Goal: Transaction & Acquisition: Obtain resource

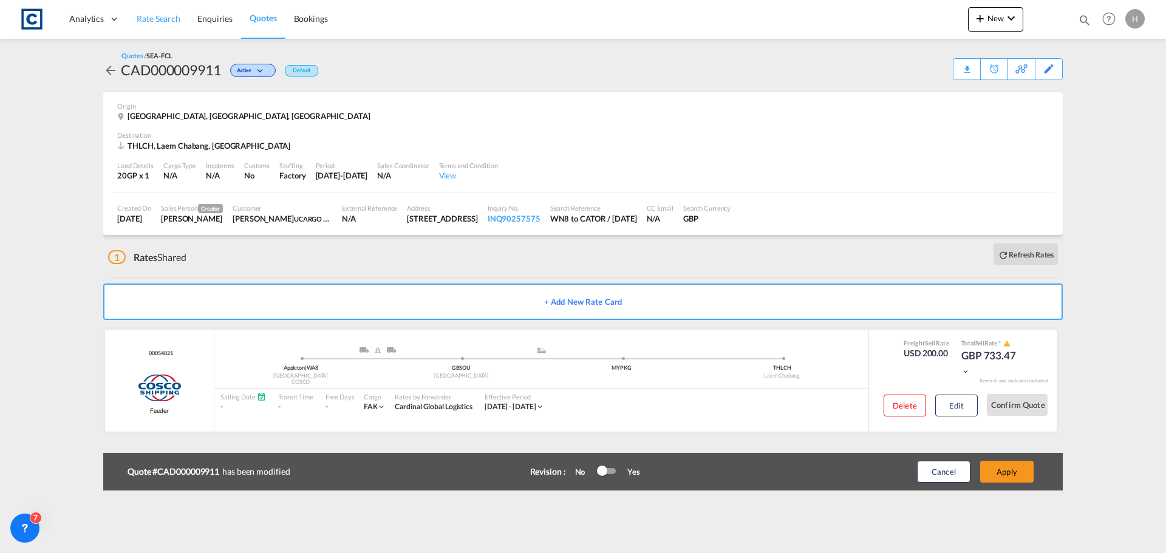
drag, startPoint x: 160, startPoint y: 13, endPoint x: 161, endPoint y: 28, distance: 14.6
click at [160, 14] on span "Rate Search" at bounding box center [159, 18] width 44 height 10
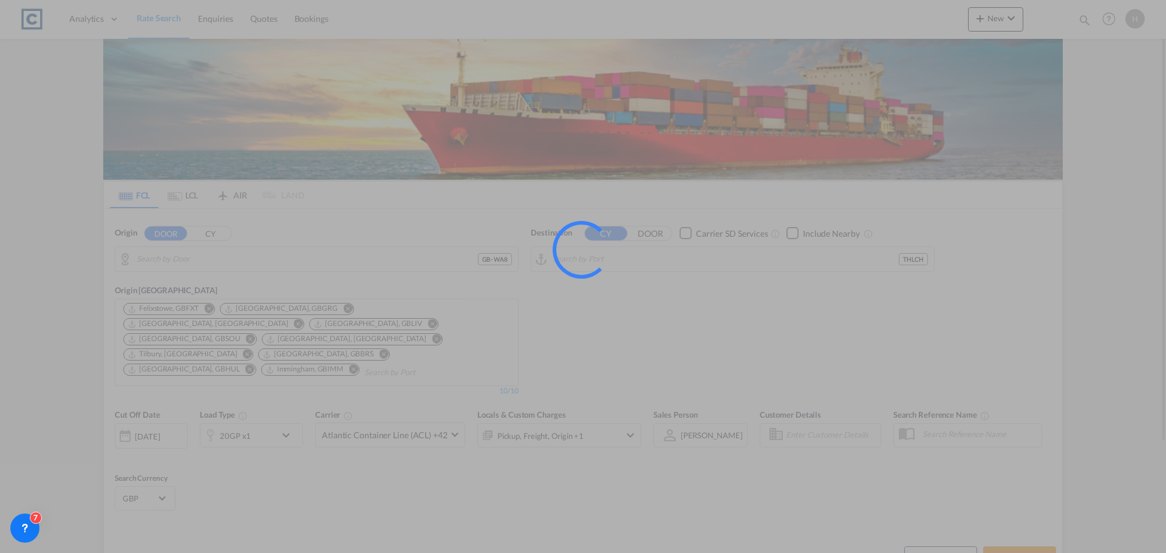
type input "GB-WA8, [GEOGRAPHIC_DATA]"
type input "Laem Chabang, THLCH"
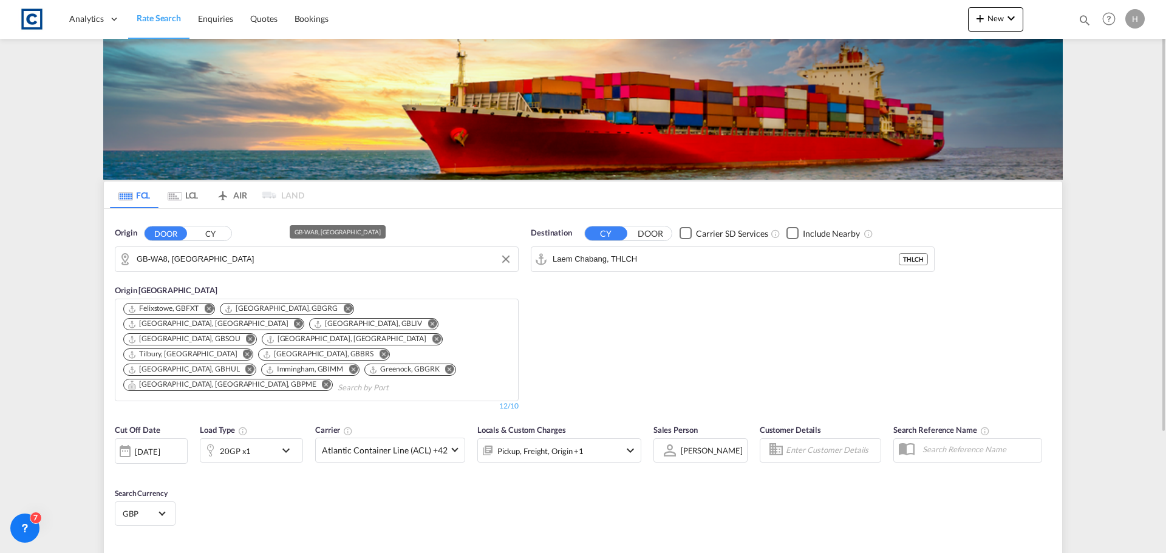
click at [209, 263] on input "GB-WA8, [GEOGRAPHIC_DATA]" at bounding box center [324, 259] width 375 height 18
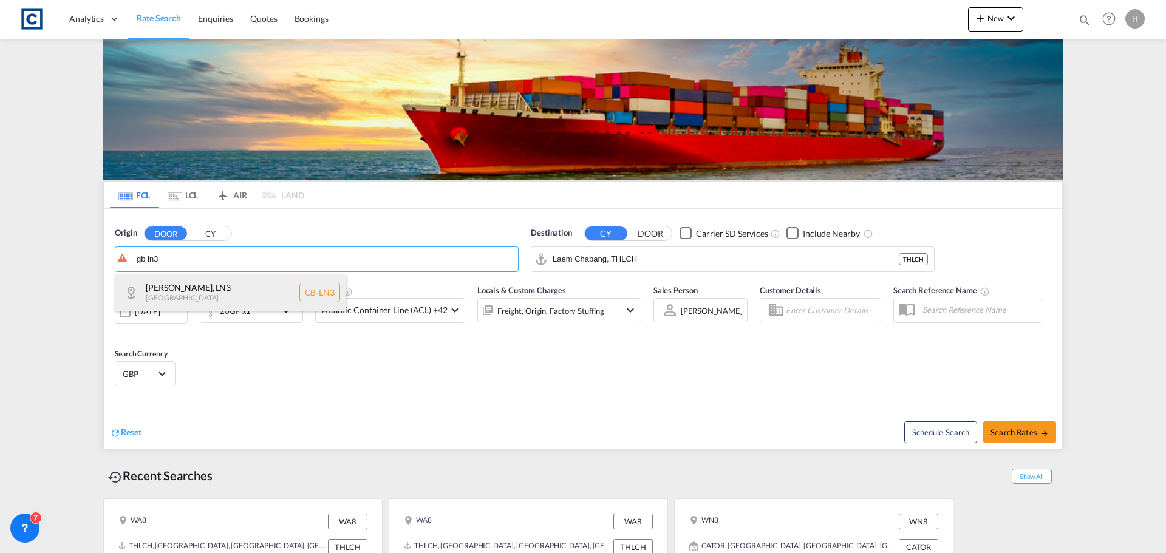
click at [230, 281] on div "[PERSON_NAME] , LN3 [GEOGRAPHIC_DATA] [GEOGRAPHIC_DATA]-LN3" at bounding box center [230, 292] width 231 height 36
type input "GB-LN3, [PERSON_NAME]"
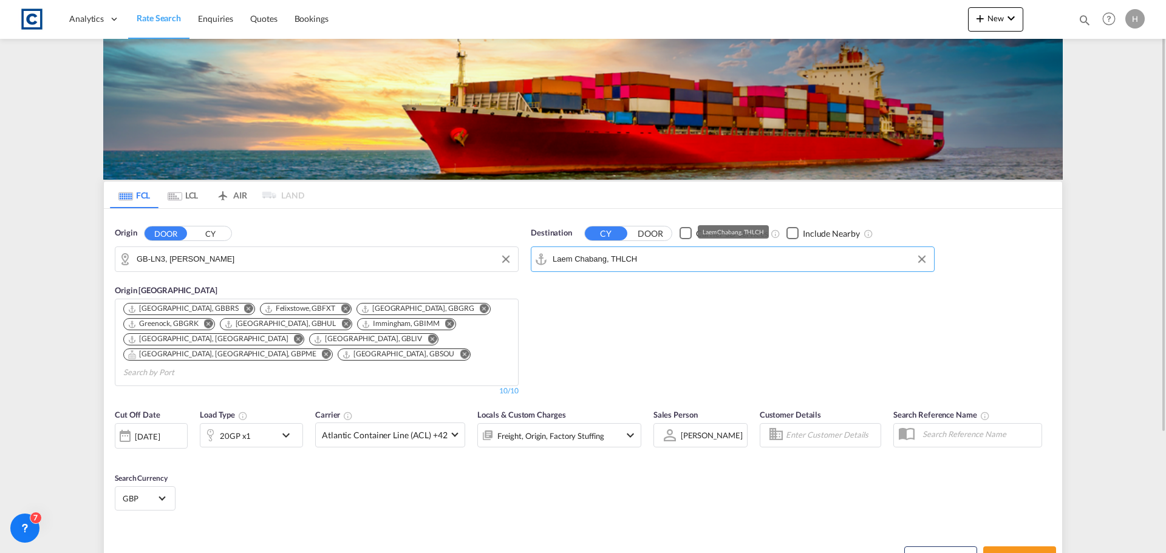
click at [648, 264] on input "Laem Chabang, THLCH" at bounding box center [739, 259] width 375 height 18
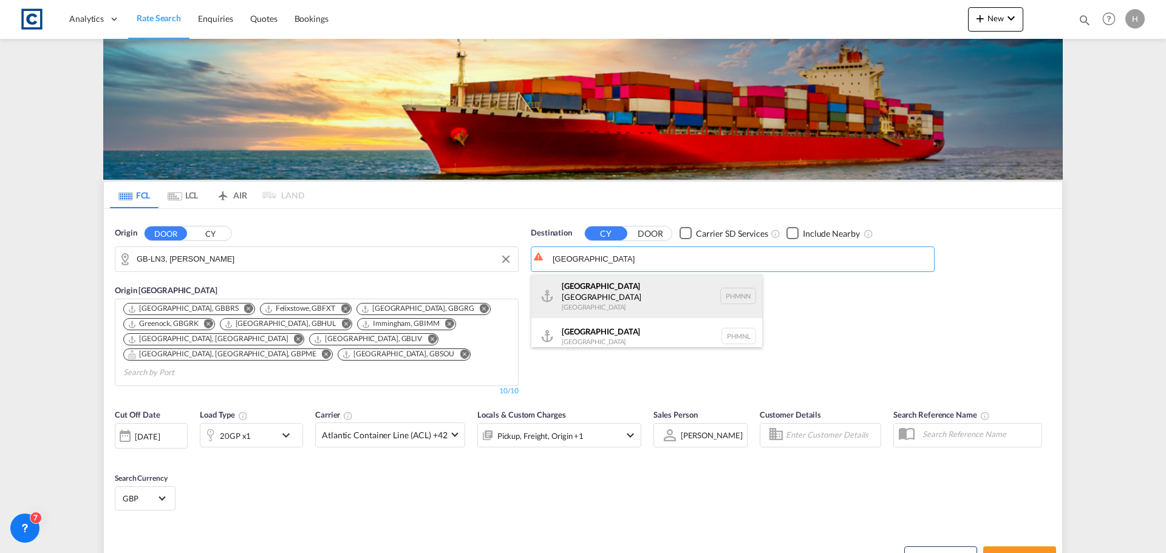
click at [674, 300] on div "Manila North Harbour Philippines PHMNN" at bounding box center [646, 296] width 231 height 44
type input "[GEOGRAPHIC_DATA], [GEOGRAPHIC_DATA]"
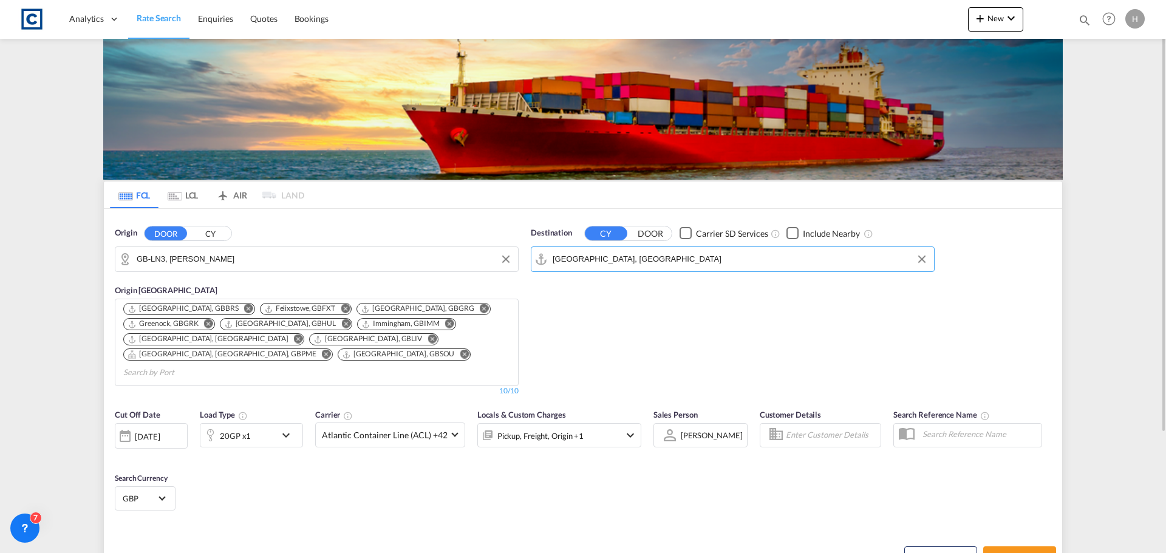
click at [244, 307] on md-icon "Remove" at bounding box center [248, 308] width 9 height 9
click at [1022, 552] on span "Search Rates" at bounding box center [1019, 557] width 58 height 10
type input "LN3 to PHMNN / [DATE]"
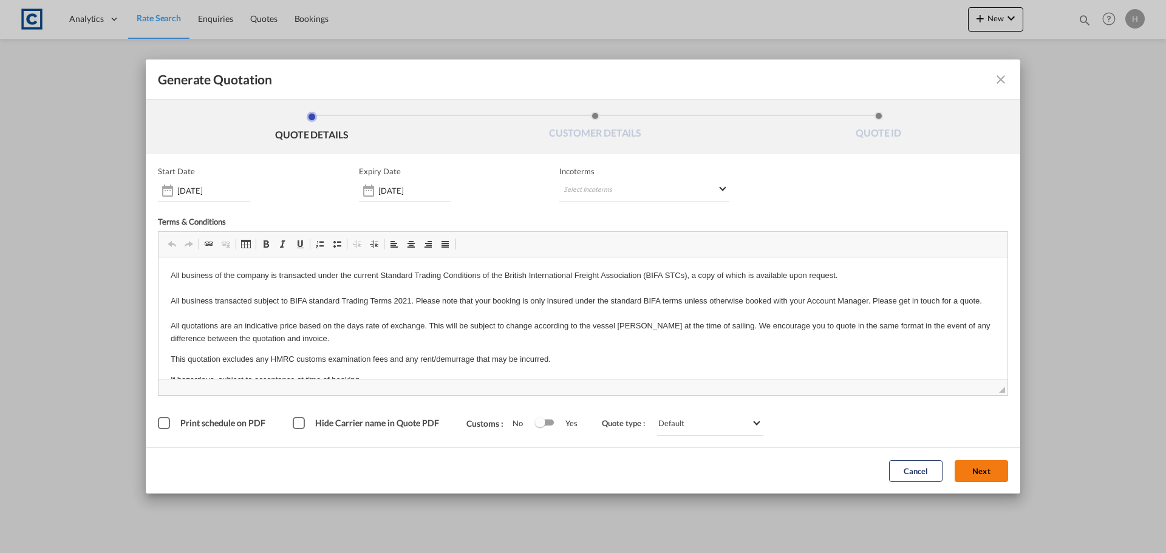
click at [975, 469] on button "Next" at bounding box center [980, 471] width 53 height 22
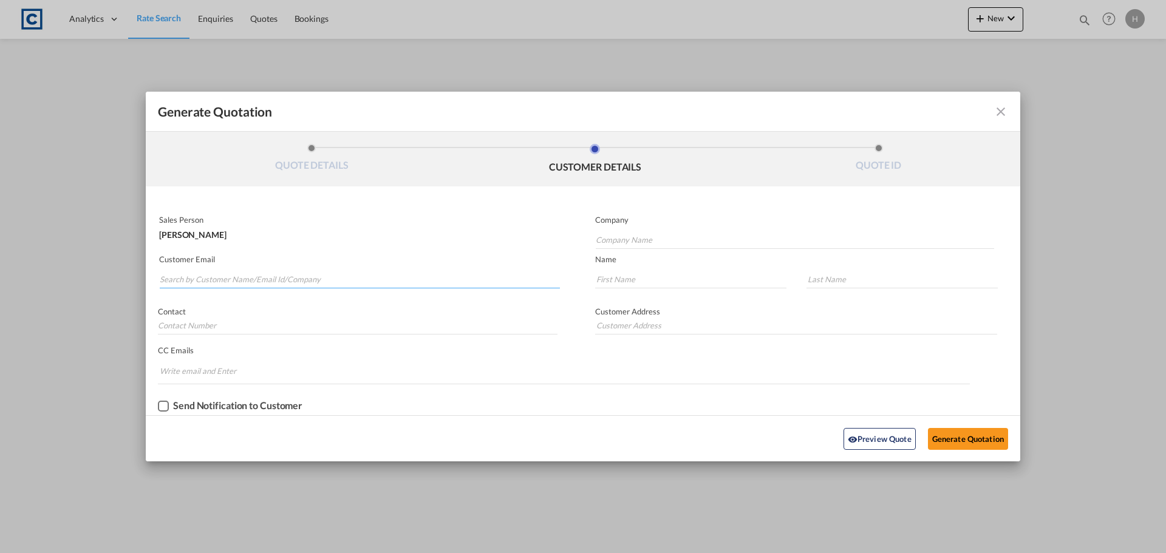
click at [358, 274] on input "Search by Customer Name/Email Id/Company" at bounding box center [360, 279] width 400 height 18
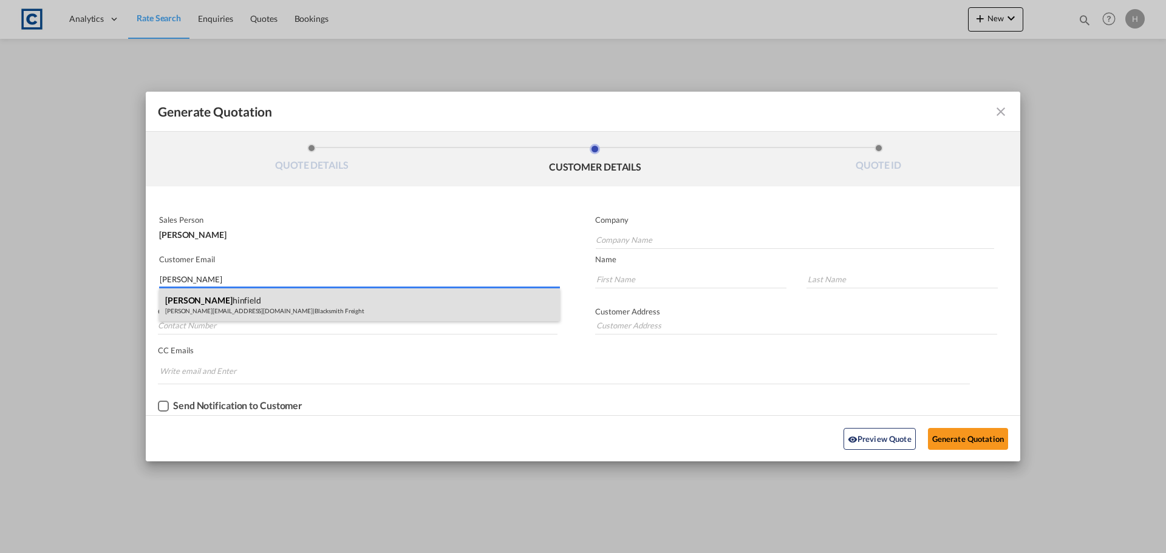
type input "[PERSON_NAME]"
click at [356, 307] on div "[PERSON_NAME] [PERSON_NAME][EMAIL_ADDRESS][DOMAIN_NAME] | Blacksmith Freight" at bounding box center [359, 304] width 401 height 33
type input "Blacksmith Freight"
type input "[PERSON_NAME][EMAIL_ADDRESS][DOMAIN_NAME]"
type input "[PERSON_NAME]"
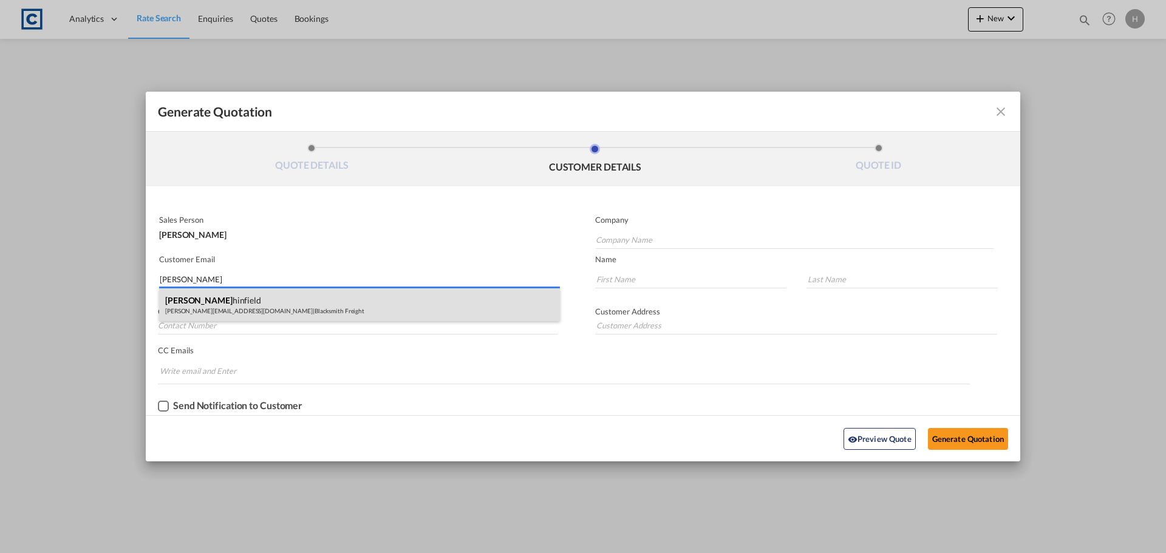
type input "Whinfield"
type input "Unit 5. Building [GEOGRAPHIC_DATA] M90 5UJ"
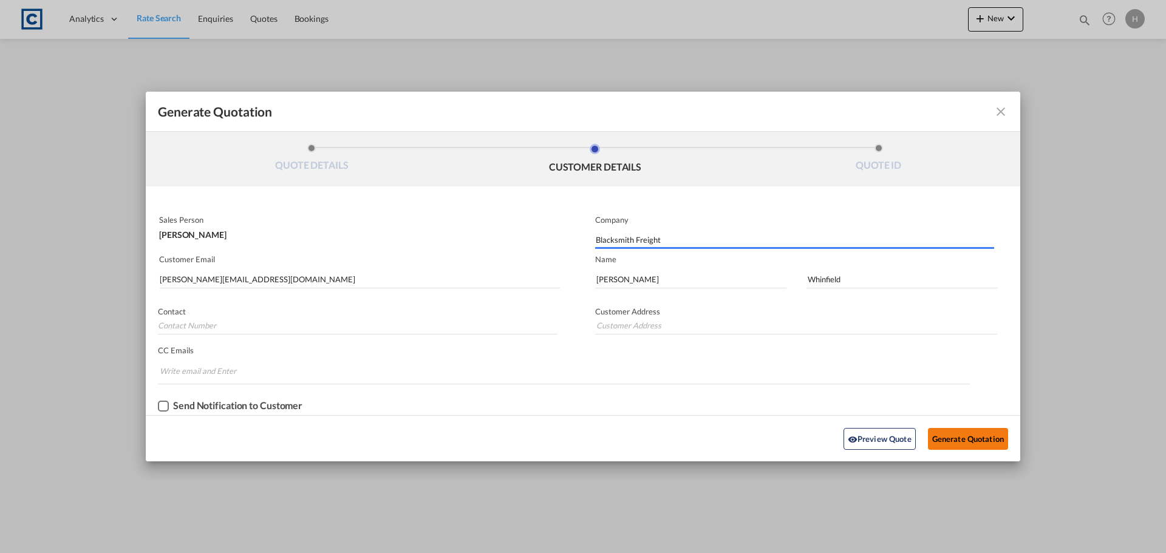
click at [953, 434] on button "Generate Quotation" at bounding box center [968, 439] width 80 height 22
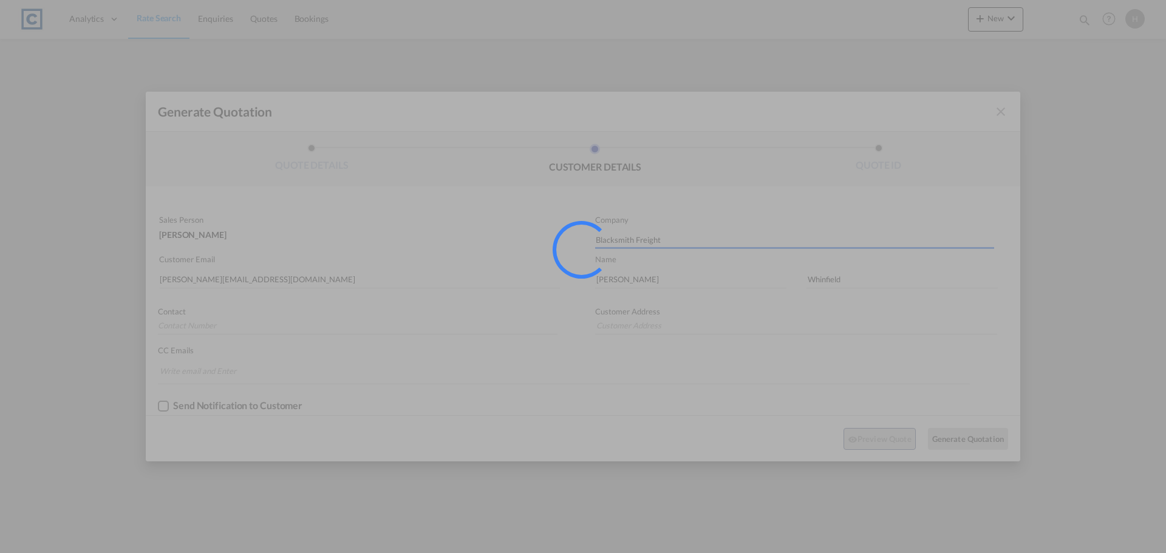
type input "Unit 5. Building [GEOGRAPHIC_DATA] M90 5UJ"
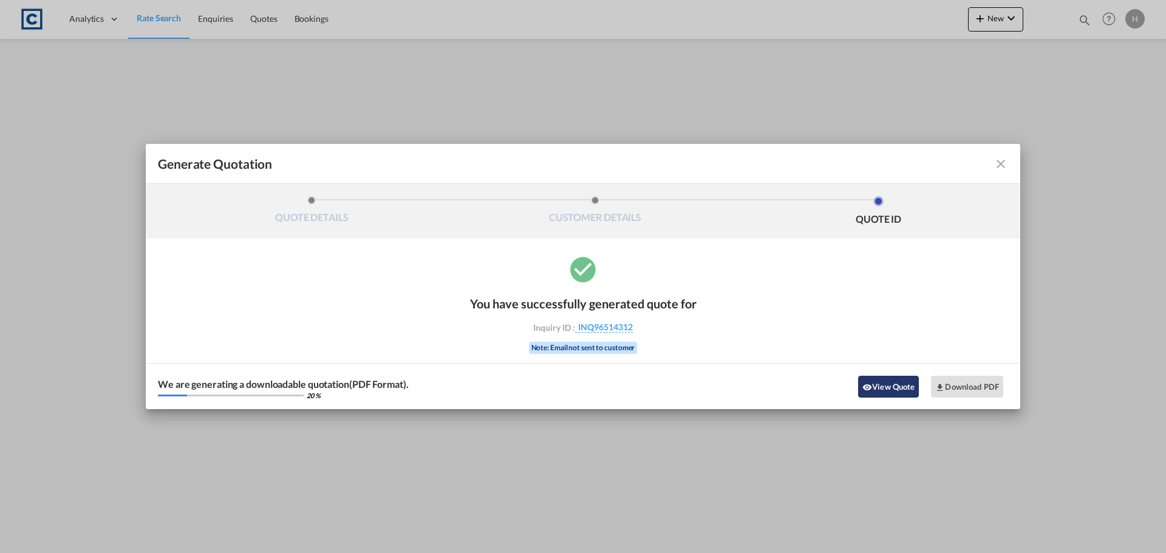
click at [895, 381] on button "View Quote" at bounding box center [888, 387] width 61 height 22
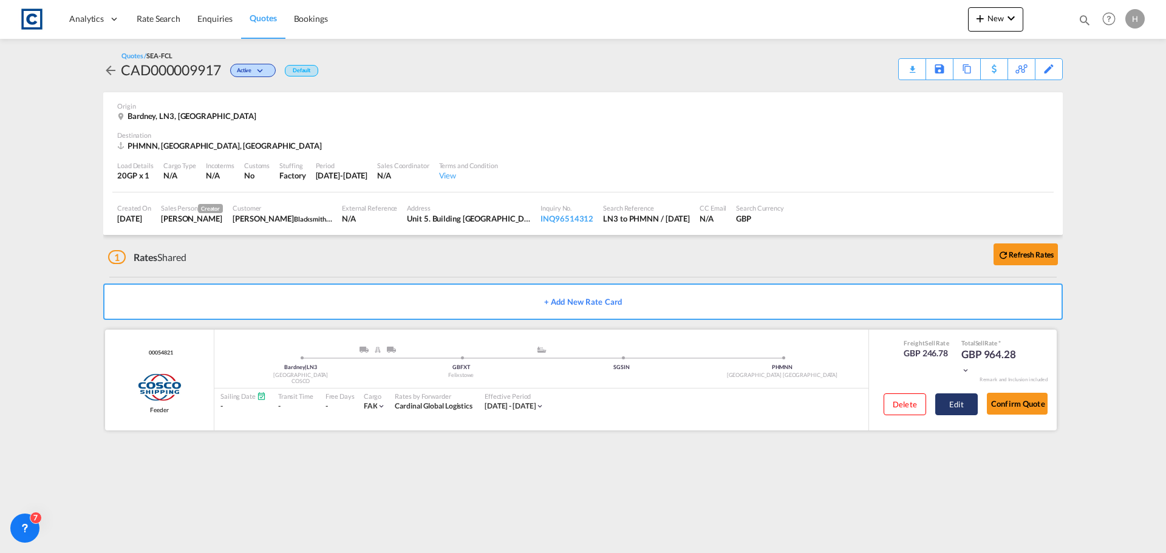
click at [955, 407] on button "Edit" at bounding box center [956, 404] width 42 height 22
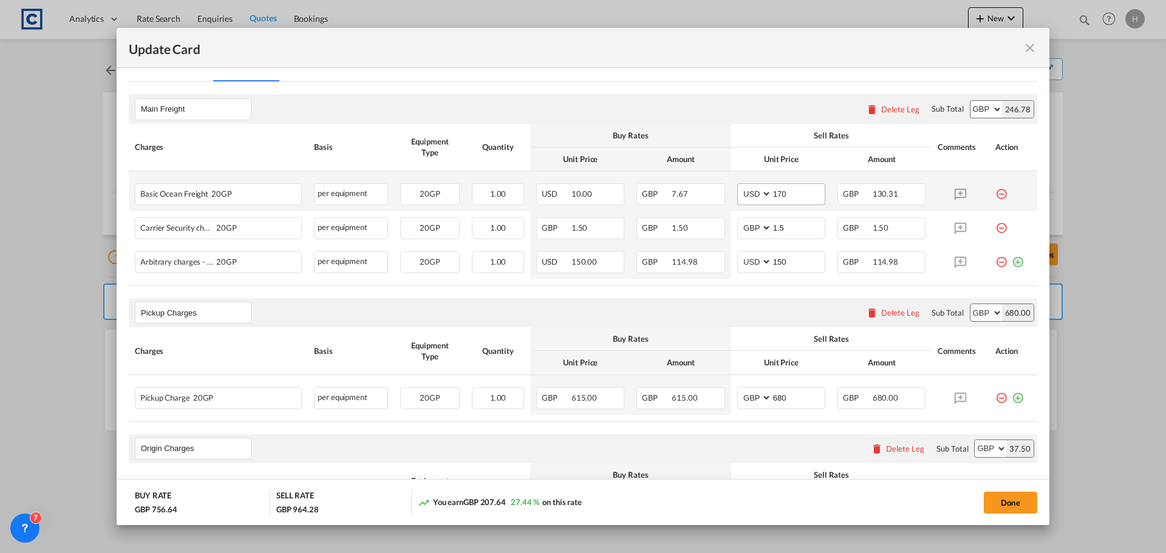
scroll to position [364, 0]
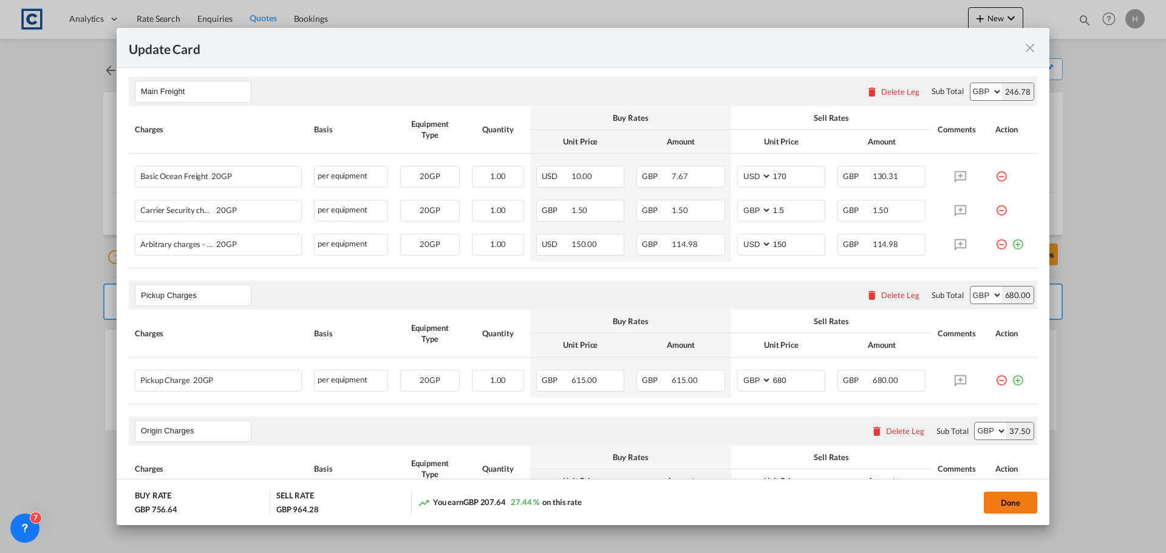
click at [1008, 506] on button "Done" at bounding box center [1009, 503] width 53 height 22
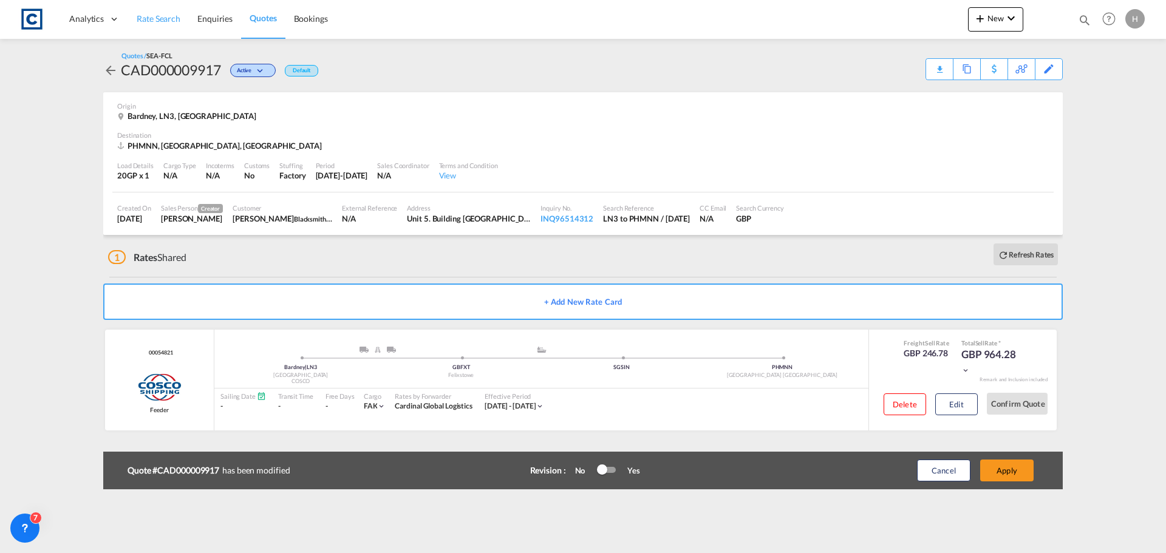
click at [156, 17] on span "Rate Search" at bounding box center [159, 18] width 44 height 10
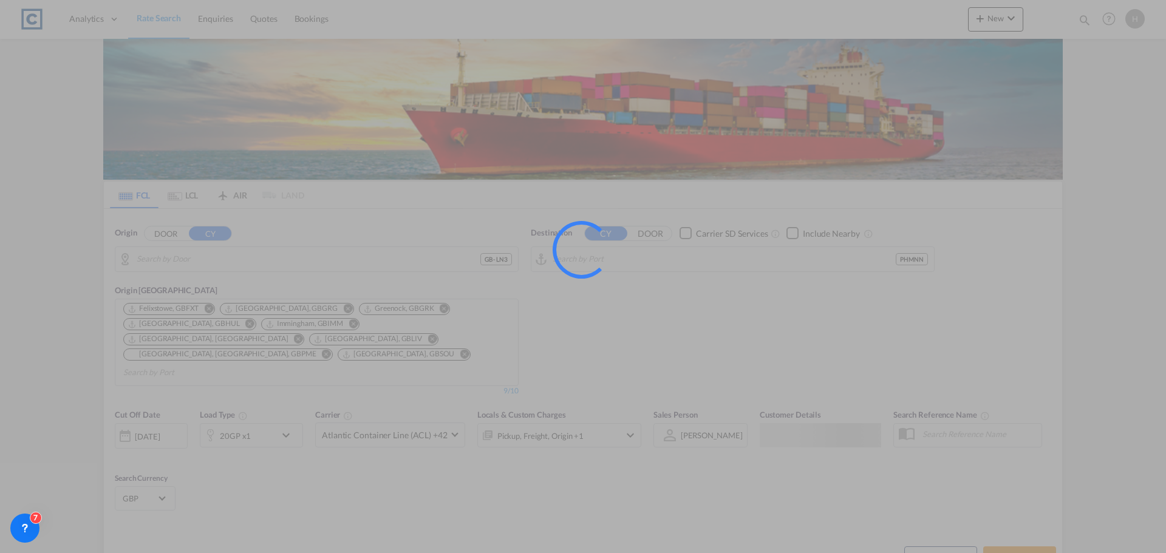
type input "GB-LN3, [PERSON_NAME]"
type input "[GEOGRAPHIC_DATA], [GEOGRAPHIC_DATA]"
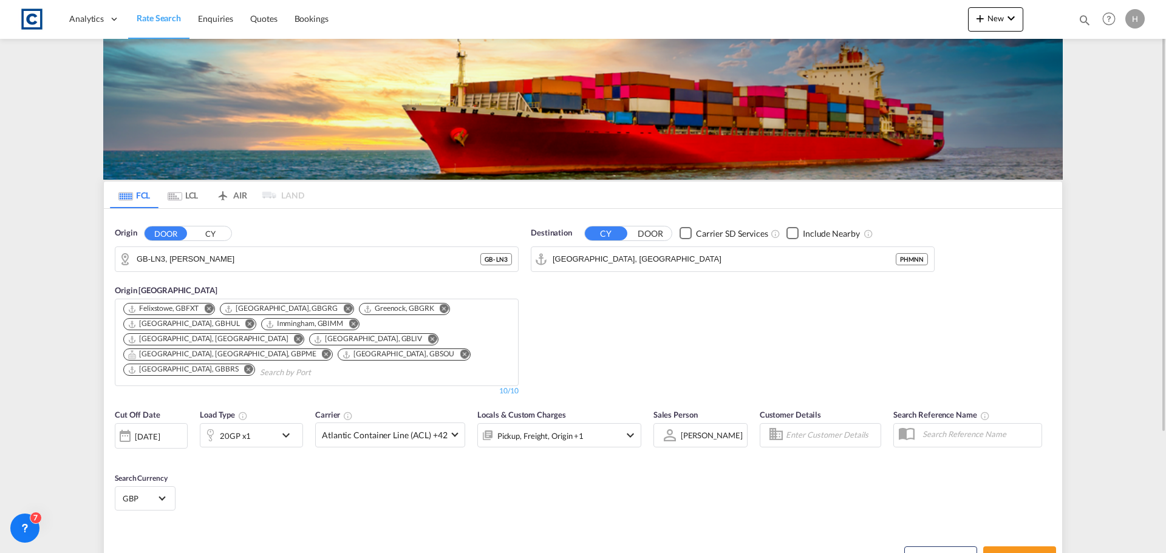
click at [160, 431] on div "[DATE]" at bounding box center [147, 436] width 25 height 11
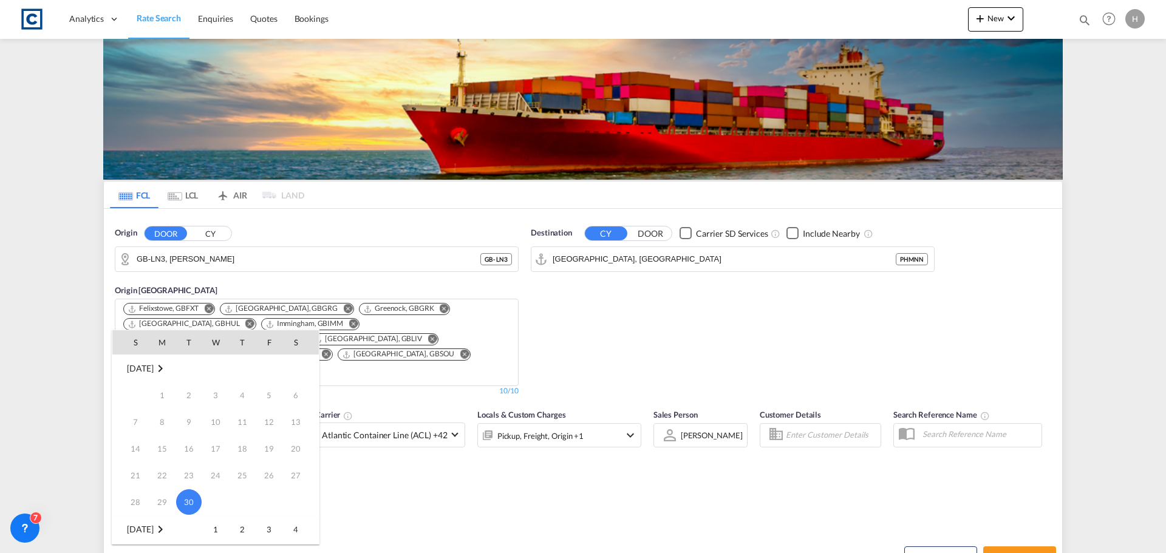
scroll to position [61, 0]
drag, startPoint x: 264, startPoint y: 495, endPoint x: 293, endPoint y: 498, distance: 29.4
click at [266, 495] on span "10" at bounding box center [269, 495] width 24 height 24
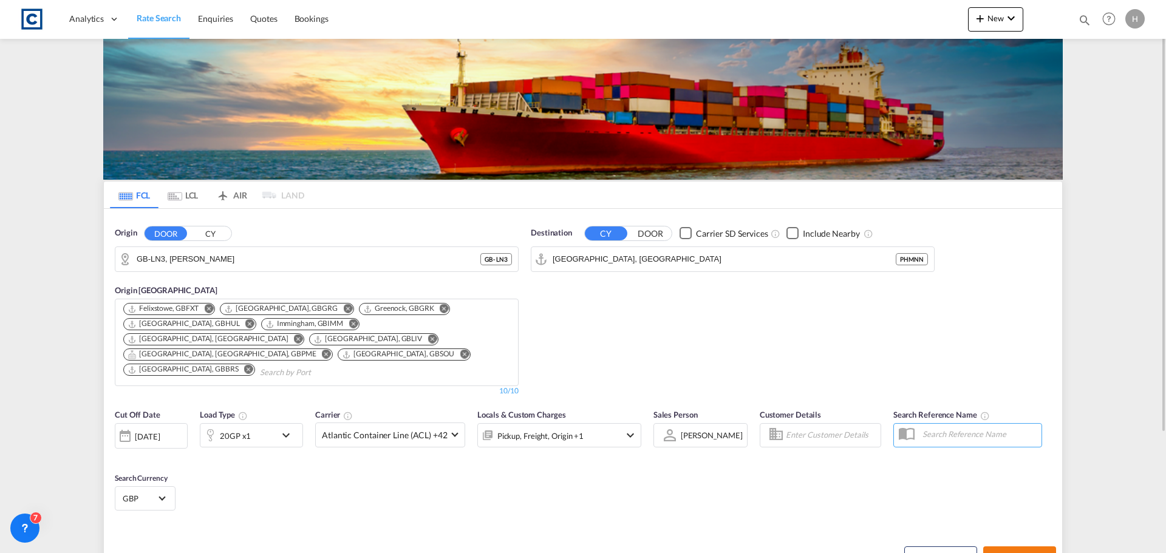
click at [1024, 552] on span "Search Rates" at bounding box center [1019, 557] width 58 height 10
type input "LN3 to PHMNN / [DATE]"
